Goal: Navigation & Orientation: Find specific page/section

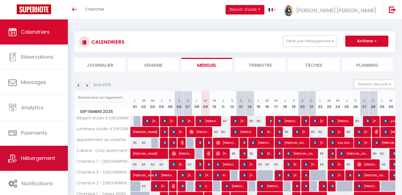
click at [50, 161] on span "Hébergement" at bounding box center [38, 158] width 34 height 7
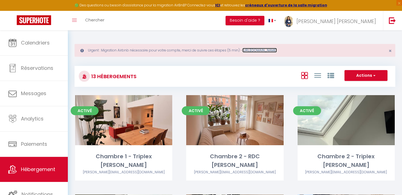
click at [277, 50] on link "[URL][DOMAIN_NAME]" at bounding box center [259, 50] width 35 height 5
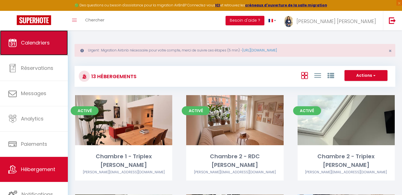
click at [36, 50] on link "Calendriers" at bounding box center [34, 42] width 68 height 25
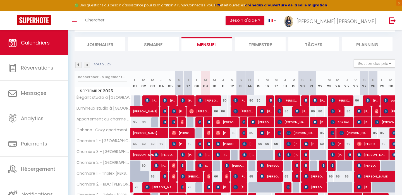
click at [89, 64] on img at bounding box center [87, 65] width 6 height 6
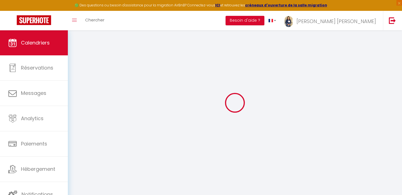
scroll to position [30, 0]
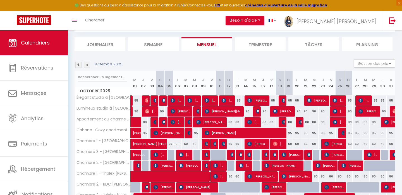
click at [89, 65] on img at bounding box center [87, 65] width 6 height 6
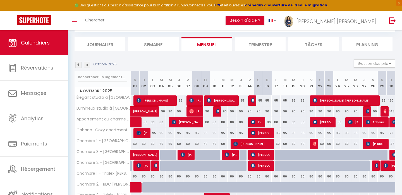
click at [88, 66] on img at bounding box center [87, 65] width 6 height 6
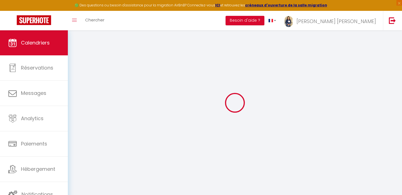
click at [88, 66] on div at bounding box center [234, 102] width 320 height 145
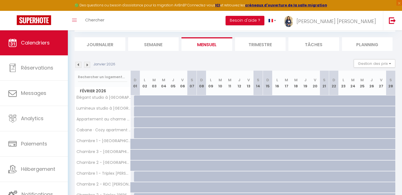
click at [88, 66] on img at bounding box center [87, 65] width 6 height 6
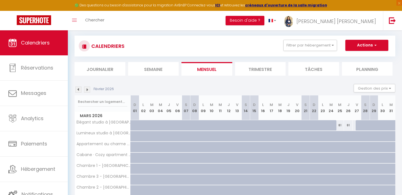
scroll to position [55, 0]
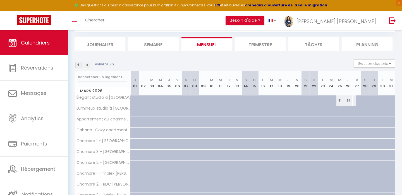
click at [88, 66] on img at bounding box center [87, 65] width 6 height 6
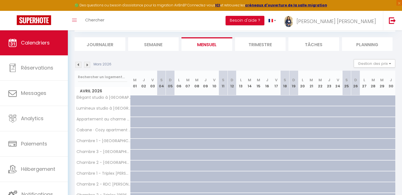
click at [88, 66] on img at bounding box center [87, 65] width 6 height 6
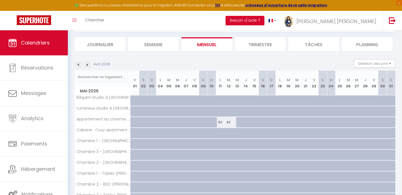
click at [79, 67] on img at bounding box center [78, 65] width 6 height 6
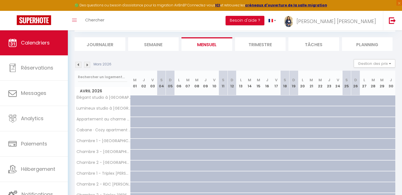
click at [79, 67] on img at bounding box center [78, 65] width 6 height 6
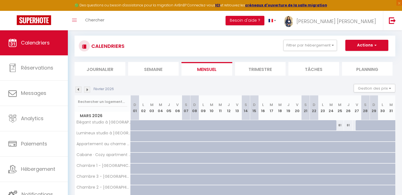
click at [79, 87] on img at bounding box center [78, 90] width 6 height 6
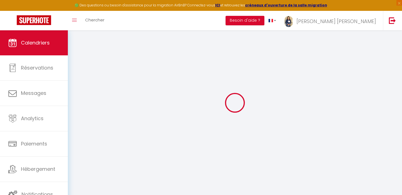
click at [79, 67] on div at bounding box center [234, 102] width 320 height 145
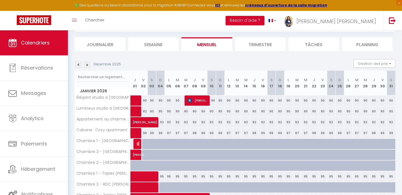
click at [79, 67] on img at bounding box center [78, 65] width 6 height 6
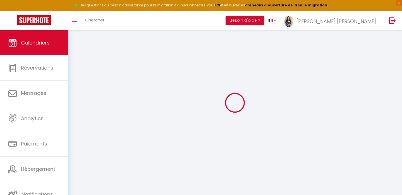
click at [79, 67] on div at bounding box center [234, 102] width 320 height 145
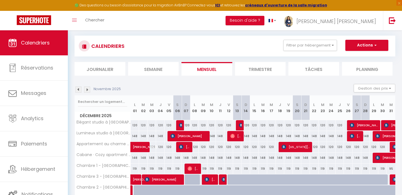
click at [79, 87] on img at bounding box center [78, 90] width 6 height 6
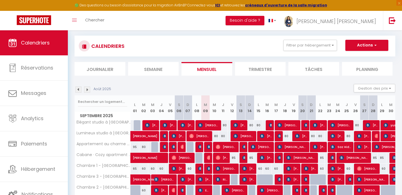
scroll to position [55, 0]
